Goal: Task Accomplishment & Management: Use online tool/utility

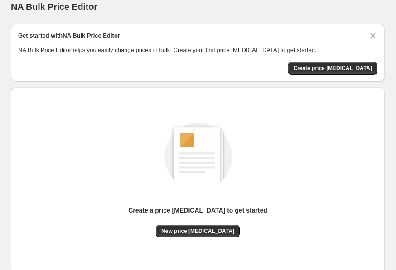
scroll to position [15, 0]
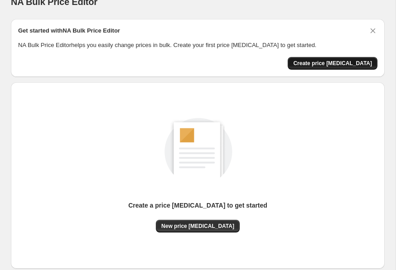
click at [344, 64] on span "Create price [MEDICAL_DATA]" at bounding box center [332, 63] width 79 height 7
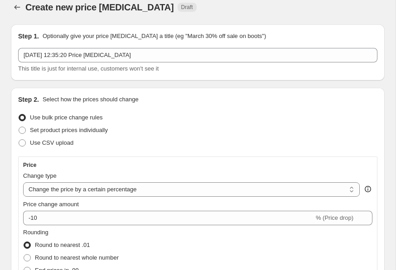
scroll to position [12, 0]
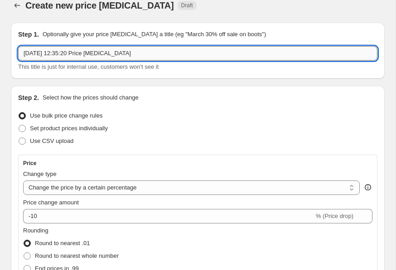
click at [171, 59] on input "[DATE] 12:35:20 Price [MEDICAL_DATA]" at bounding box center [197, 53] width 359 height 14
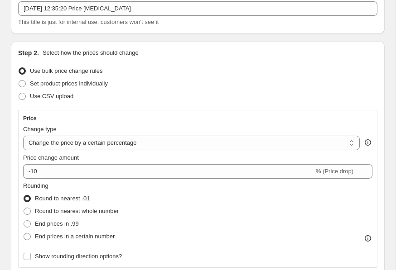
scroll to position [58, 0]
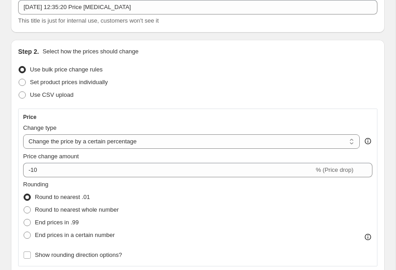
click at [129, 94] on div "Use CSV upload" at bounding box center [197, 95] width 359 height 13
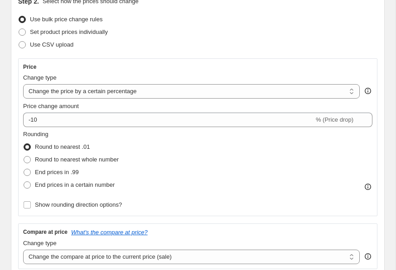
scroll to position [109, 0]
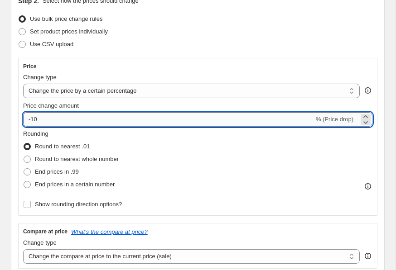
click at [170, 120] on input "-10" at bounding box center [168, 119] width 291 height 14
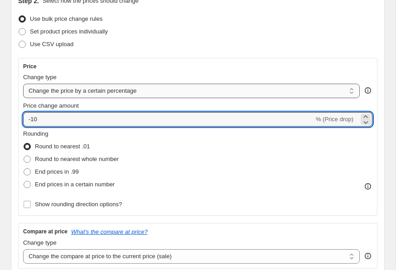
click at [190, 91] on select "Change the price to a certain amount Change the price by a certain amount Chang…" at bounding box center [191, 91] width 336 height 14
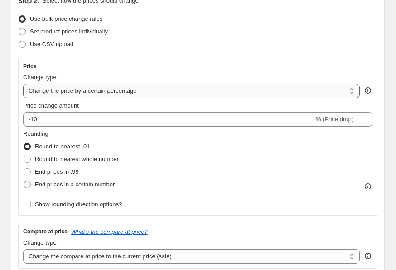
select select "ecap"
click at [23, 84] on select "Change the price to a certain amount Change the price by a certain amount Chang…" at bounding box center [191, 91] width 336 height 14
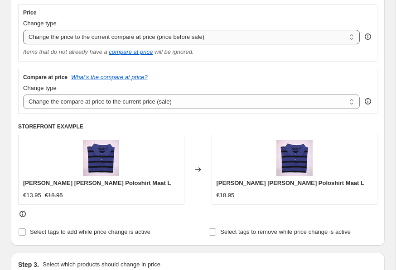
scroll to position [164, 0]
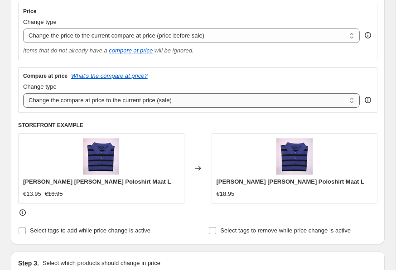
click at [184, 101] on select "Change the compare at price to the current price (sale) Change the compare at p…" at bounding box center [191, 100] width 336 height 14
click at [23, 93] on select "Change the compare at price to the current price (sale) Change the compare at p…" at bounding box center [191, 100] width 336 height 14
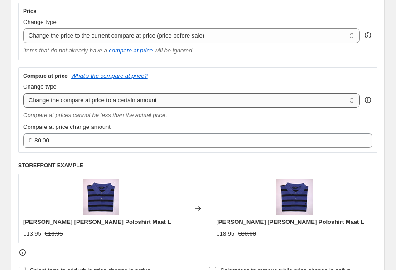
click at [184, 105] on select "Change the compare at price to the current price (sale) Change the compare at p…" at bounding box center [191, 100] width 336 height 14
select select "by"
click at [23, 93] on select "Change the compare at price to the current price (sale) Change the compare at p…" at bounding box center [191, 100] width 336 height 14
type input "-10.00"
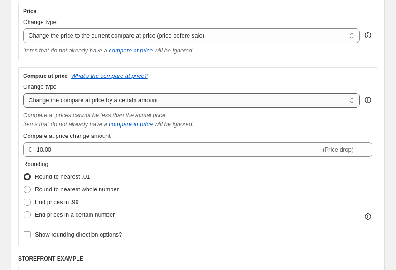
click at [190, 100] on select "Change the compare at price to the current price (sale) Change the compare at p…" at bounding box center [191, 100] width 336 height 14
select select "remove"
click at [23, 93] on select "Change the compare at price to the current price (sale) Change the compare at p…" at bounding box center [191, 100] width 336 height 14
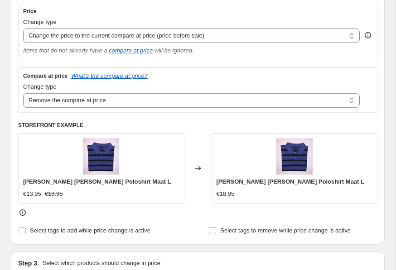
click at [222, 80] on div "Compare at price What's the compare at price? Change type Change the compare at…" at bounding box center [197, 89] width 349 height 35
click at [121, 175] on div "[PERSON_NAME] [PERSON_NAME] Poloshirt Maat L €13.95 €18.95" at bounding box center [101, 169] width 166 height 70
click at [204, 34] on select "Change the price to a certain amount Change the price by a certain amount Chang…" at bounding box center [191, 36] width 336 height 14
click at [23, 29] on select "Change the price to a certain amount Change the price by a certain amount Chang…" at bounding box center [191, 36] width 336 height 14
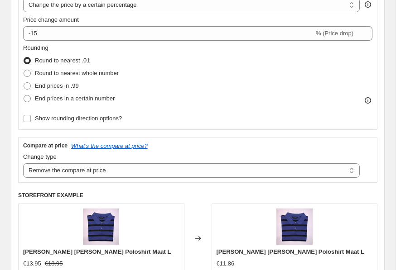
scroll to position [163, 0]
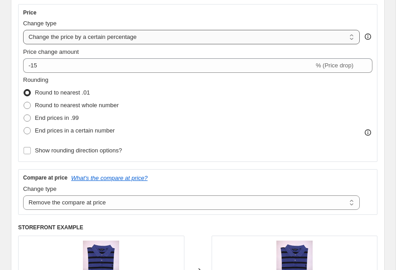
click at [198, 41] on select "Change the price to a certain amount Change the price by a certain amount Chang…" at bounding box center [191, 37] width 336 height 14
select select "by"
click at [23, 30] on select "Change the price to a certain amount Change the price by a certain amount Chang…" at bounding box center [191, 37] width 336 height 14
type input "-10.00"
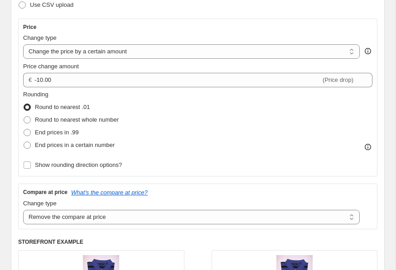
scroll to position [144, 0]
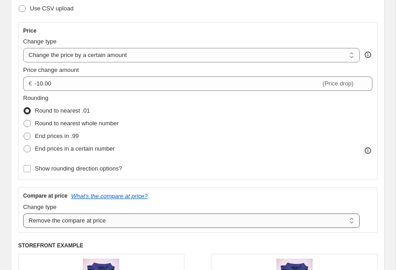
click at [260, 221] on select "Change the compare at price to the current price (sale) Change the compare at p…" at bounding box center [191, 221] width 336 height 14
select select "ep"
click at [23, 214] on select "Change the compare at price to the current price (sale) Change the compare at p…" at bounding box center [191, 221] width 336 height 14
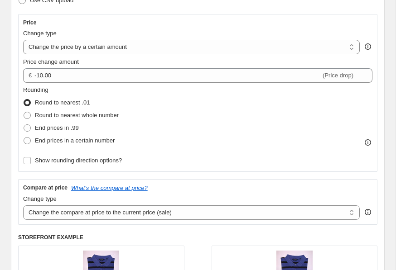
scroll to position [151, 0]
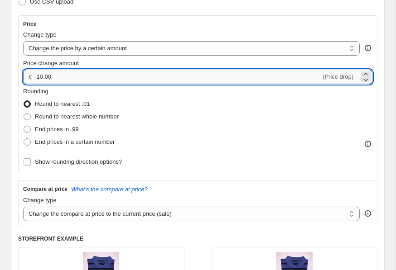
click at [259, 78] on input "-10.00" at bounding box center [177, 77] width 286 height 14
type input "-5.00"
click at [345, 121] on div "Rounding Round to nearest .01 Round to nearest whole number End prices in .99 E…" at bounding box center [197, 118] width 349 height 62
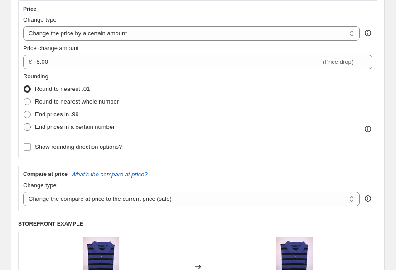
scroll to position [167, 0]
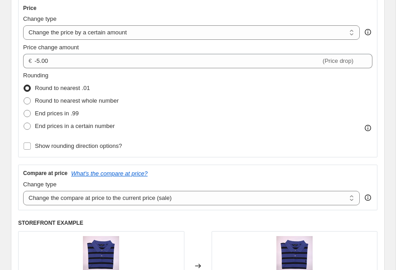
click at [39, 88] on span "Round to nearest .01" at bounding box center [62, 88] width 55 height 7
click at [24, 85] on input "Round to nearest .01" at bounding box center [24, 85] width 0 height 0
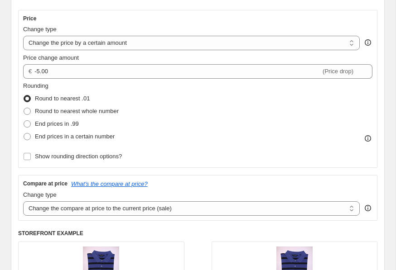
scroll to position [158, 0]
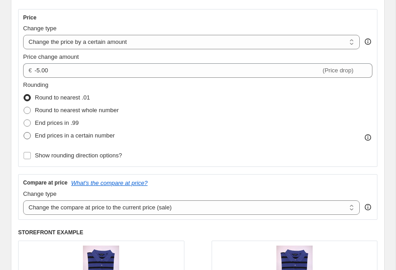
click at [70, 136] on span "End prices in a certain number" at bounding box center [75, 135] width 80 height 7
click at [24, 133] on input "End prices in a certain number" at bounding box center [24, 132] width 0 height 0
radio input "true"
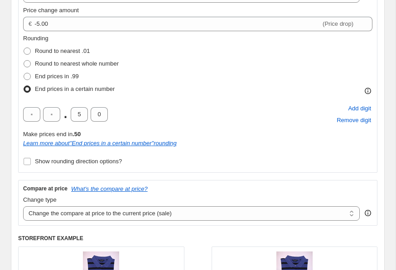
scroll to position [205, 0]
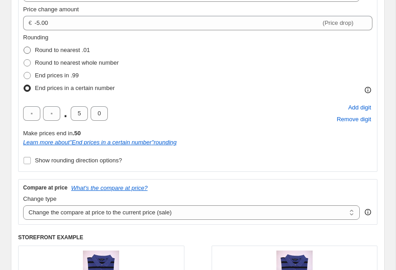
click at [44, 50] on span "Round to nearest .01" at bounding box center [62, 50] width 55 height 7
click at [24, 47] on input "Round to nearest .01" at bounding box center [24, 47] width 0 height 0
radio input "true"
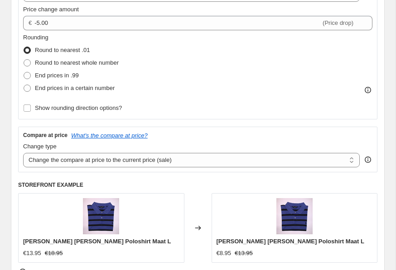
click at [160, 59] on div "Rounding Round to nearest .01 Round to nearest whole number End prices in .99 E…" at bounding box center [197, 64] width 349 height 62
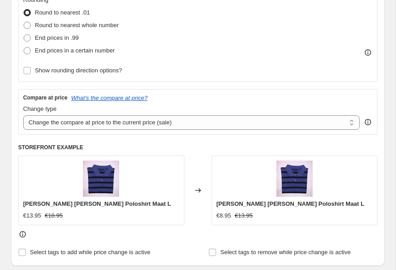
scroll to position [244, 0]
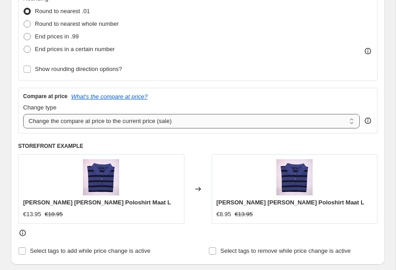
click at [182, 121] on select "Change the compare at price to the current price (sale) Change the compare at p…" at bounding box center [191, 121] width 336 height 14
click at [23, 114] on select "Change the compare at price to the current price (sale) Change the compare at p…" at bounding box center [191, 121] width 336 height 14
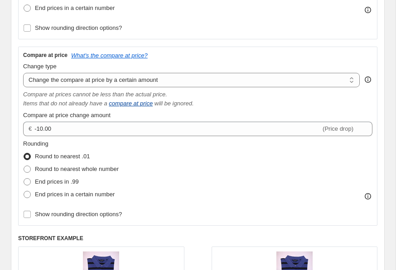
scroll to position [275, 0]
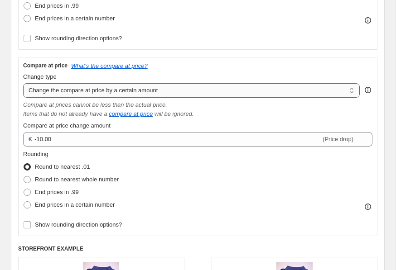
click at [174, 87] on select "Change the compare at price to the current price (sale) Change the compare at p…" at bounding box center [191, 90] width 336 height 14
select select "ep"
click at [23, 83] on select "Change the compare at price to the current price (sale) Change the compare at p…" at bounding box center [191, 90] width 336 height 14
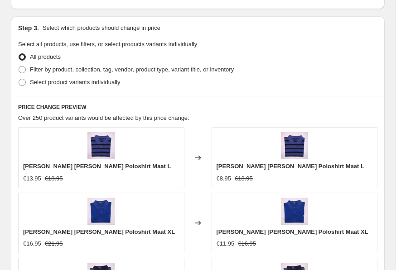
scroll to position [502, 0]
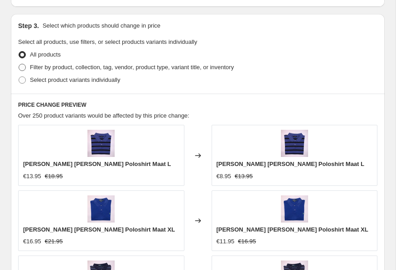
click at [29, 66] on label "Filter by product, collection, tag, vendor, product type, variant title, or inv…" at bounding box center [126, 67] width 216 height 13
click at [19, 64] on input "Filter by product, collection, tag, vendor, product type, variant title, or inv…" at bounding box center [19, 64] width 0 height 0
radio input "true"
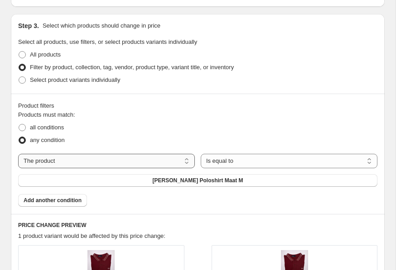
click at [61, 161] on select "The product The product's collection The product's vendor The product's status …" at bounding box center [106, 161] width 177 height 14
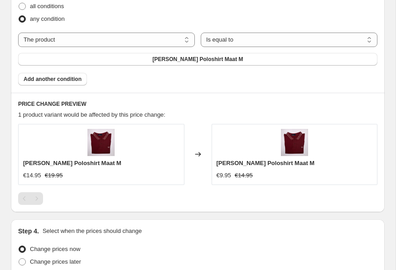
scroll to position [625, 0]
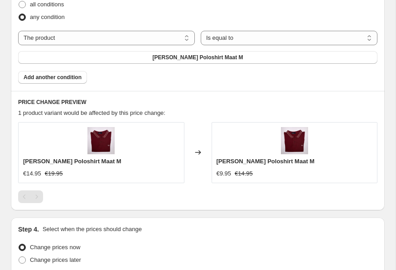
click at [117, 149] on div "[PERSON_NAME] Poloshirt Maat M €14.95 €19.95" at bounding box center [101, 152] width 166 height 61
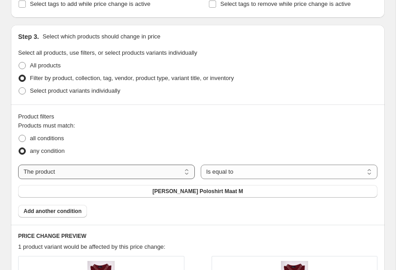
scroll to position [480, 0]
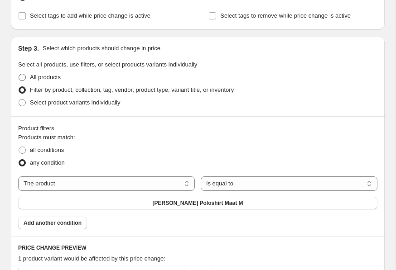
click at [35, 78] on span "All products" at bounding box center [45, 77] width 31 height 7
click at [19, 74] on input "All products" at bounding box center [19, 74] width 0 height 0
radio input "true"
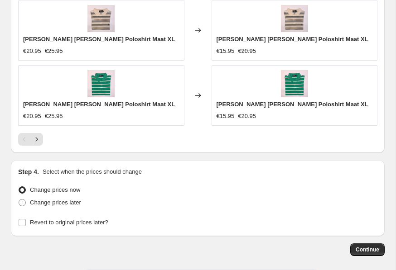
scroll to position [865, 0]
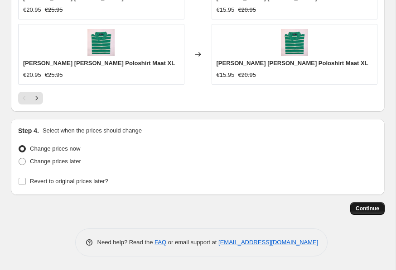
click at [364, 210] on span "Continue" at bounding box center [367, 208] width 24 height 7
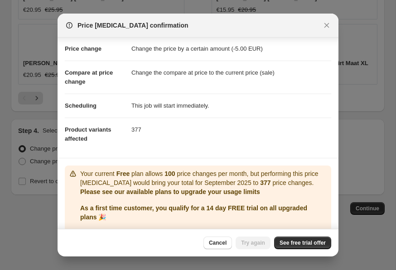
scroll to position [46, 0]
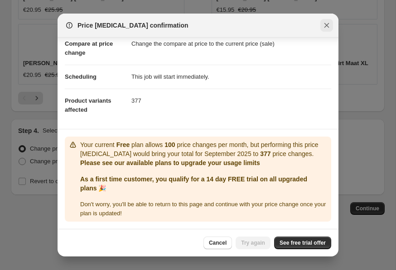
click at [332, 25] on button "Close" at bounding box center [326, 25] width 13 height 13
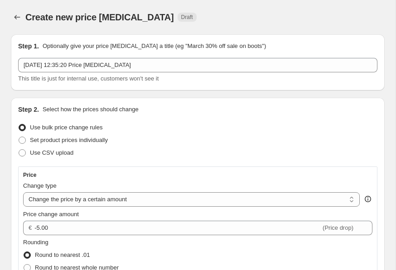
scroll to position [865, 0]
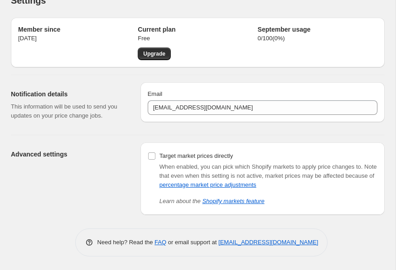
scroll to position [17, 0]
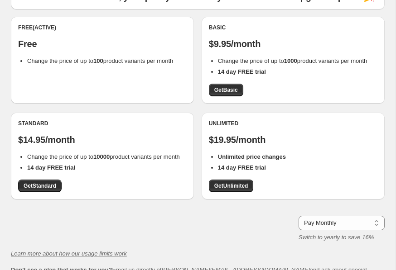
scroll to position [81, 0]
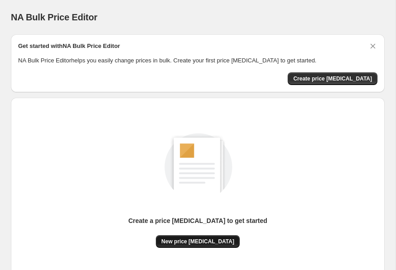
click at [191, 243] on span "New price [MEDICAL_DATA]" at bounding box center [197, 241] width 73 height 7
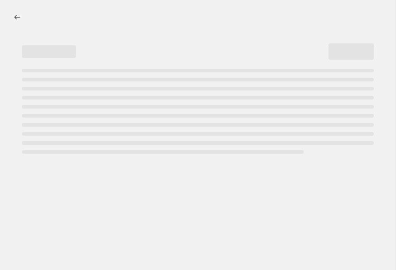
select select "percentage"
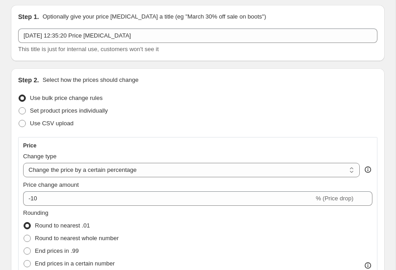
scroll to position [18, 0]
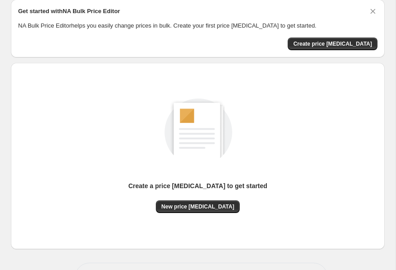
scroll to position [69, 0]
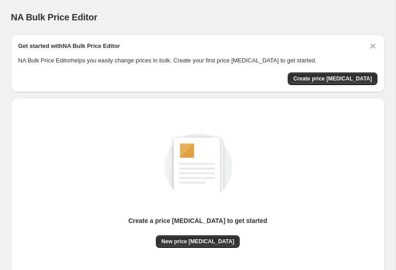
click at [215, 9] on div "NA Bulk Price Editor. This page is ready NA Bulk Price Editor" at bounding box center [198, 17] width 374 height 34
